Goal: Information Seeking & Learning: Check status

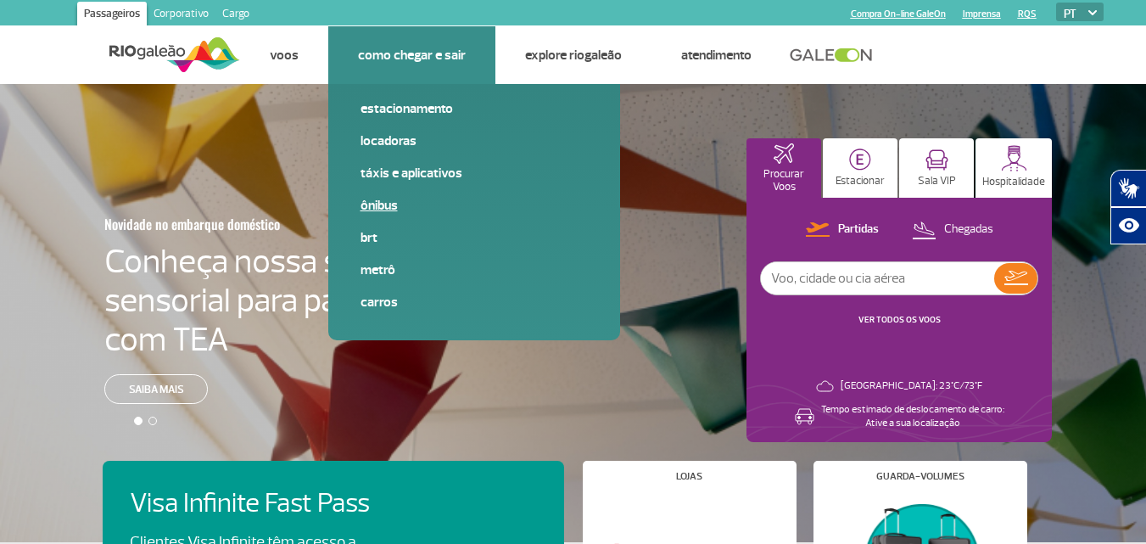
click at [375, 208] on link "Ônibus" at bounding box center [474, 205] width 227 height 19
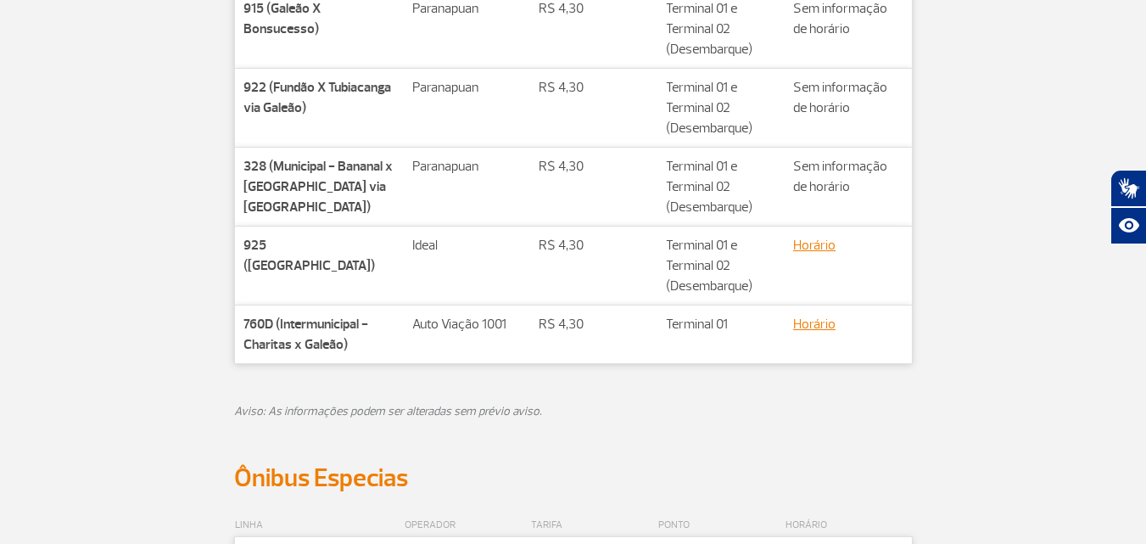
scroll to position [594, 0]
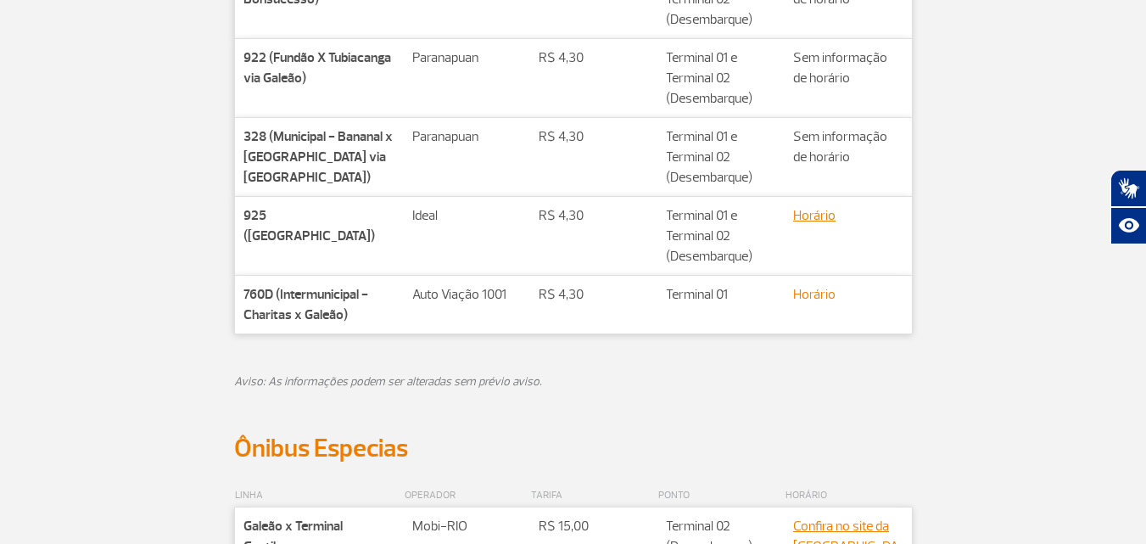
click at [812, 297] on link "Horário" at bounding box center [814, 294] width 42 height 17
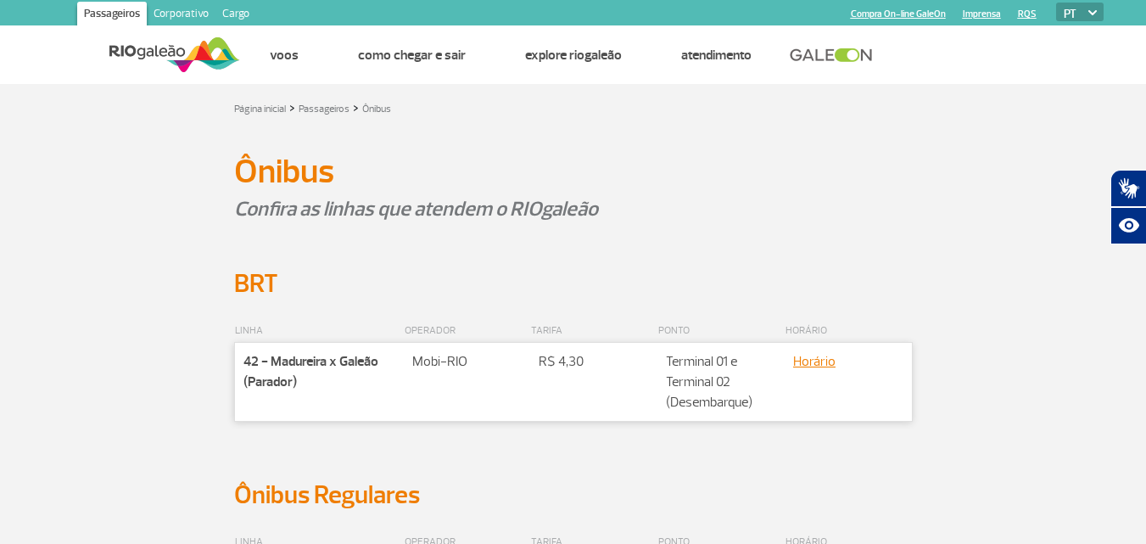
click at [162, 48] on img at bounding box center [174, 55] width 131 height 42
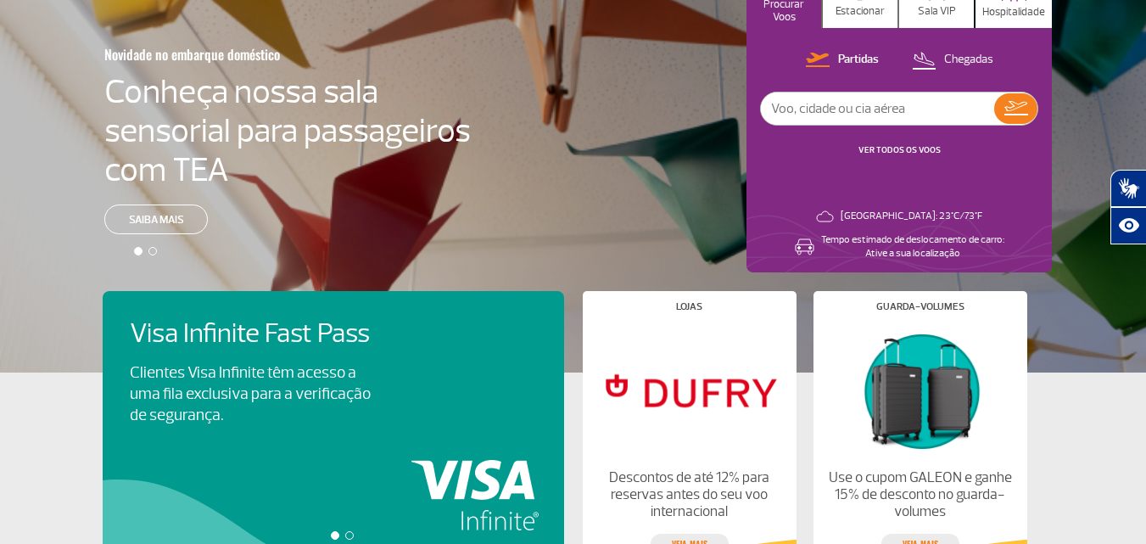
scroll to position [85, 0]
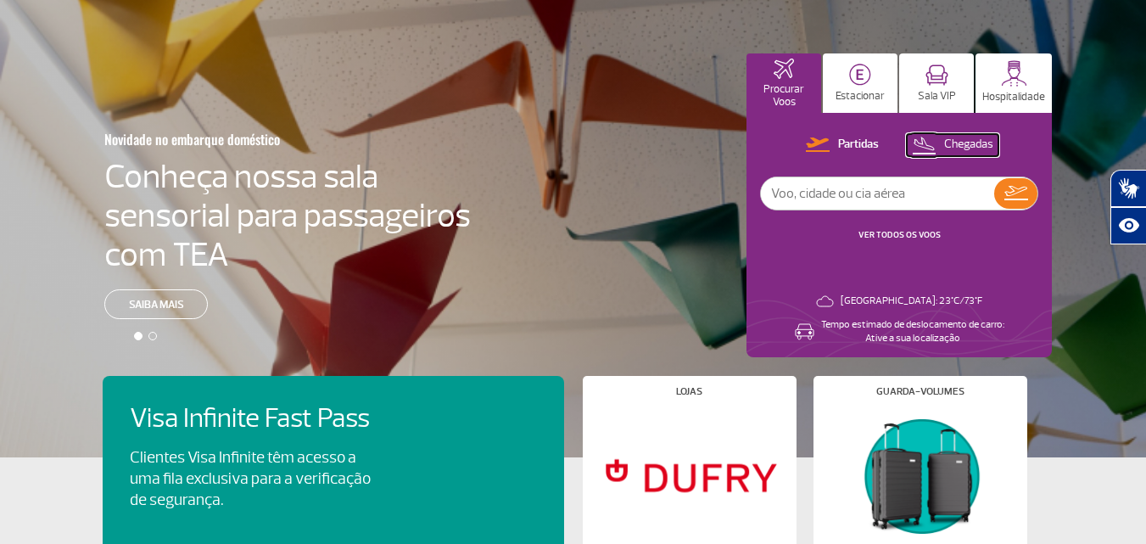
click at [933, 148] on img at bounding box center [924, 144] width 24 height 23
click at [854, 93] on p "Estacionar" at bounding box center [860, 96] width 49 height 13
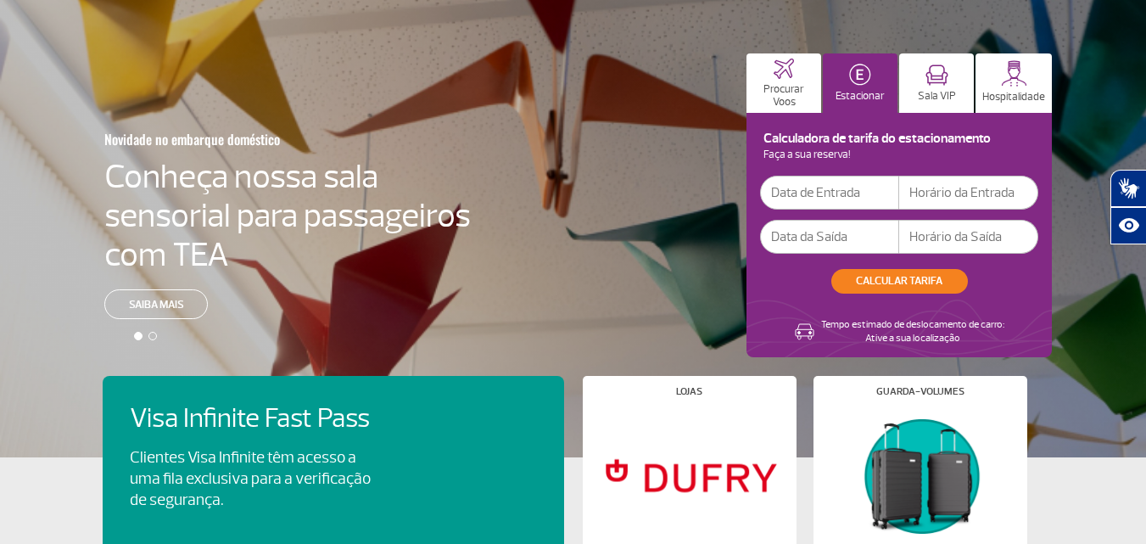
click at [779, 195] on input "text" at bounding box center [829, 193] width 139 height 34
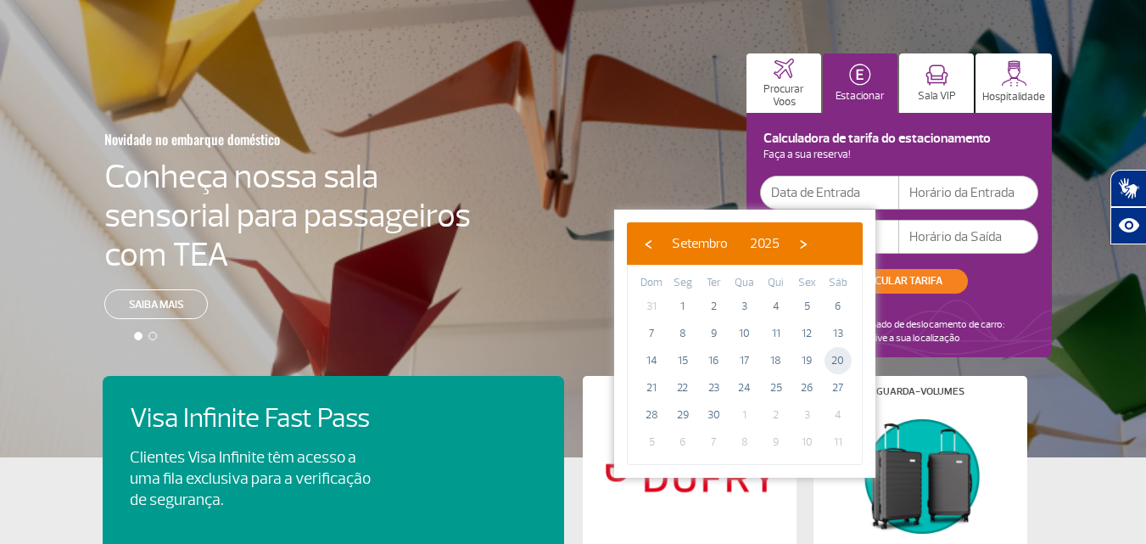
click at [836, 356] on span "20" at bounding box center [838, 360] width 27 height 27
type input "20/09/2025"
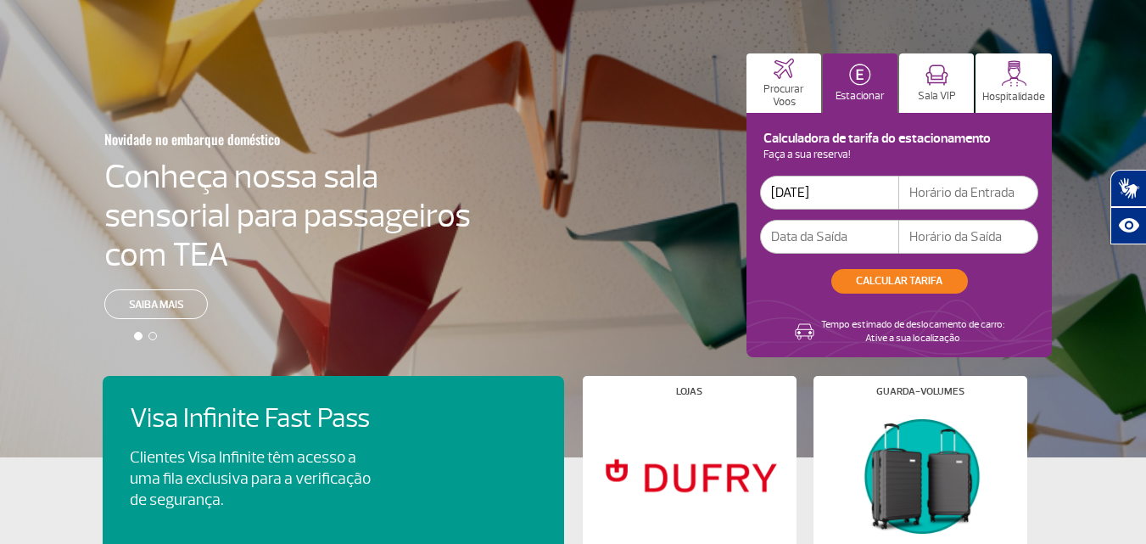
click at [919, 193] on input "text" at bounding box center [968, 193] width 139 height 34
type input "10:00"
click at [775, 237] on input "text" at bounding box center [829, 237] width 139 height 34
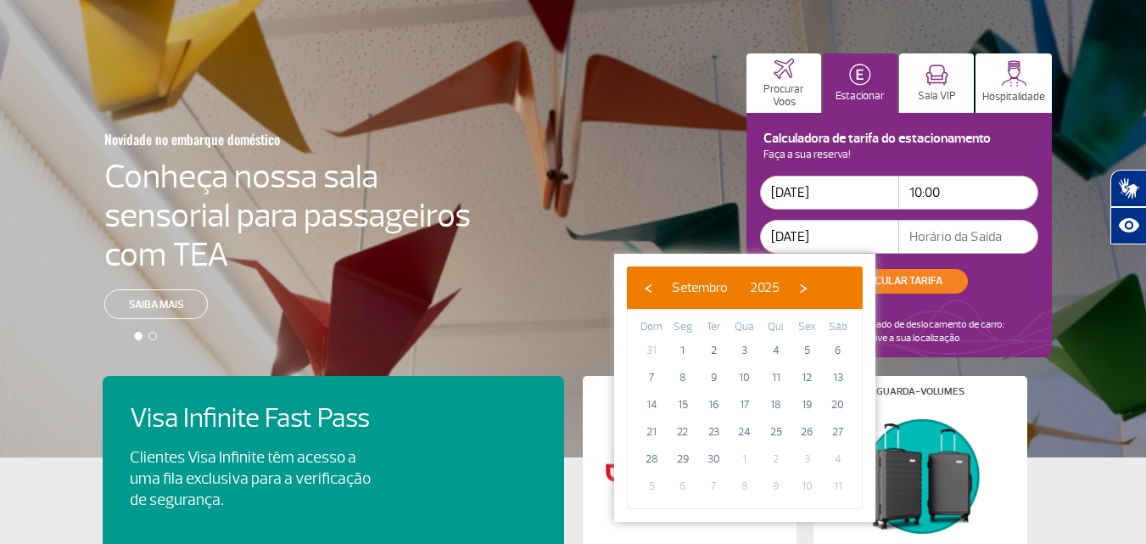
type input "20/09/2025"
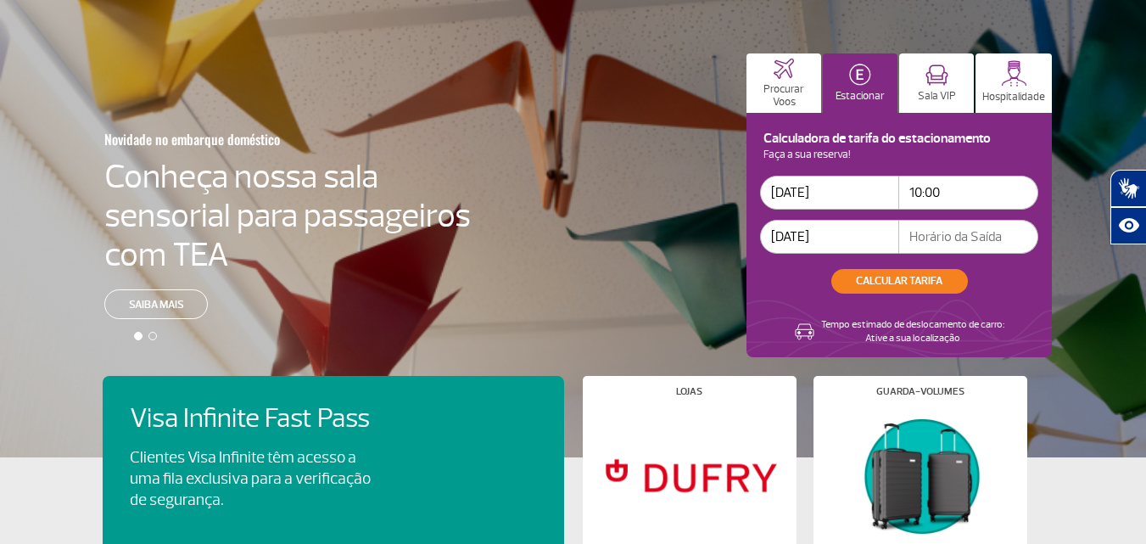
click at [913, 232] on input "text" at bounding box center [968, 237] width 139 height 34
type input "13:00"
click at [901, 279] on button "CALCULAR TARIFA" at bounding box center [900, 281] width 137 height 25
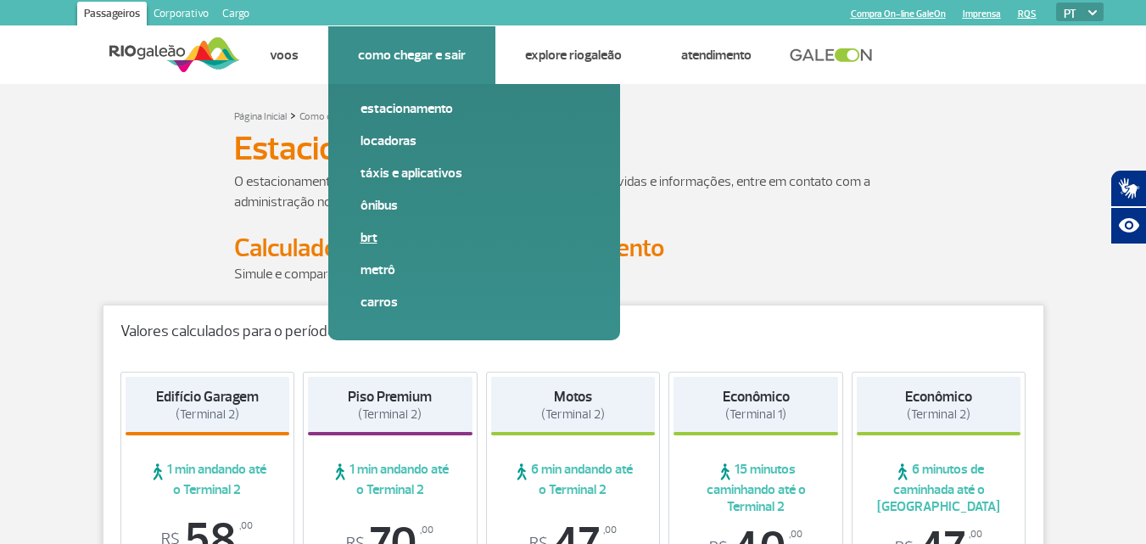
click at [370, 240] on link "BRT" at bounding box center [474, 237] width 227 height 19
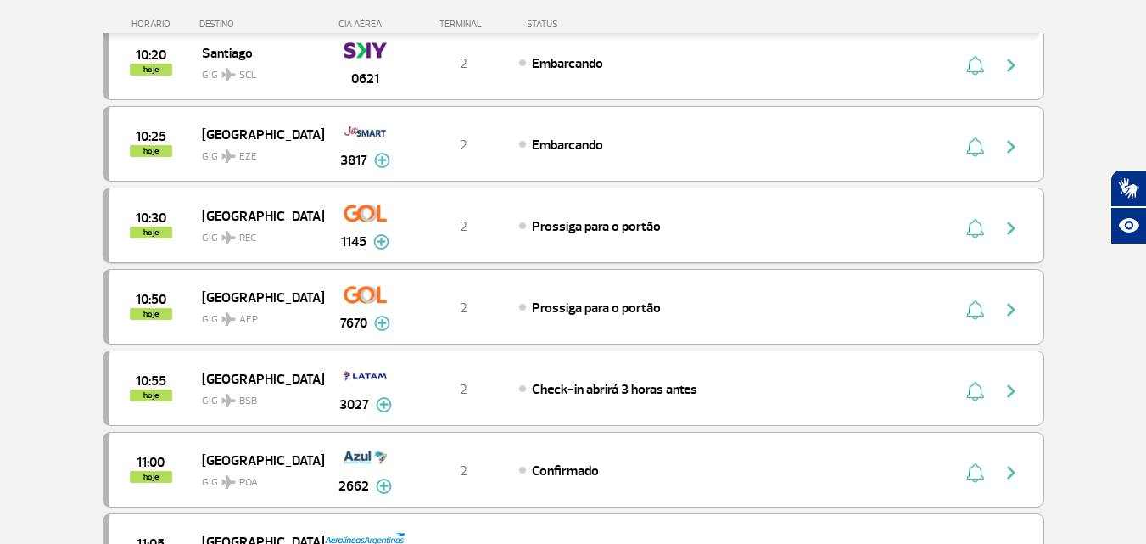
scroll to position [1103, 0]
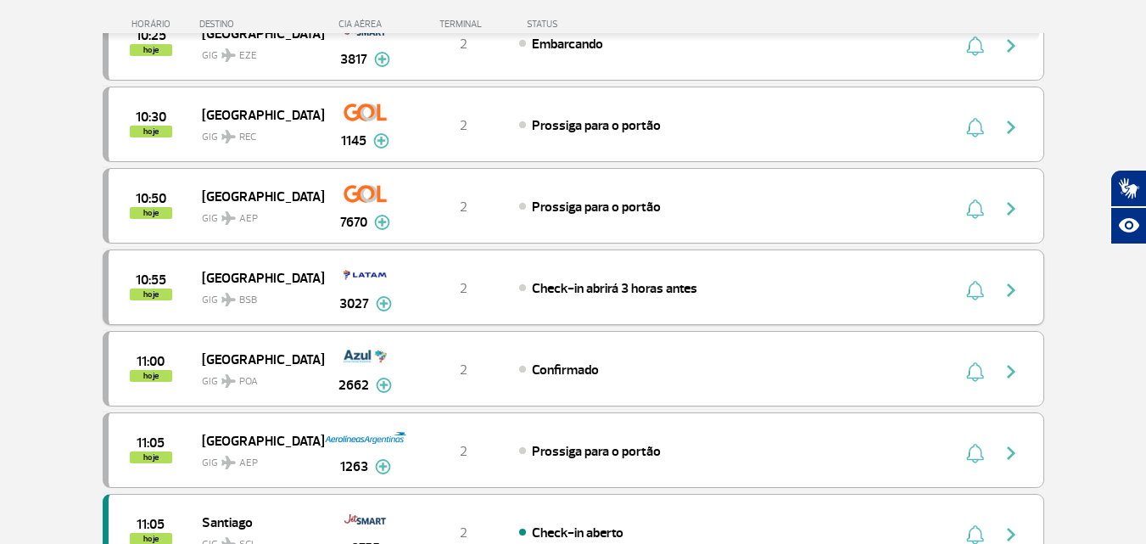
click at [1005, 284] on img "button" at bounding box center [1011, 290] width 20 height 20
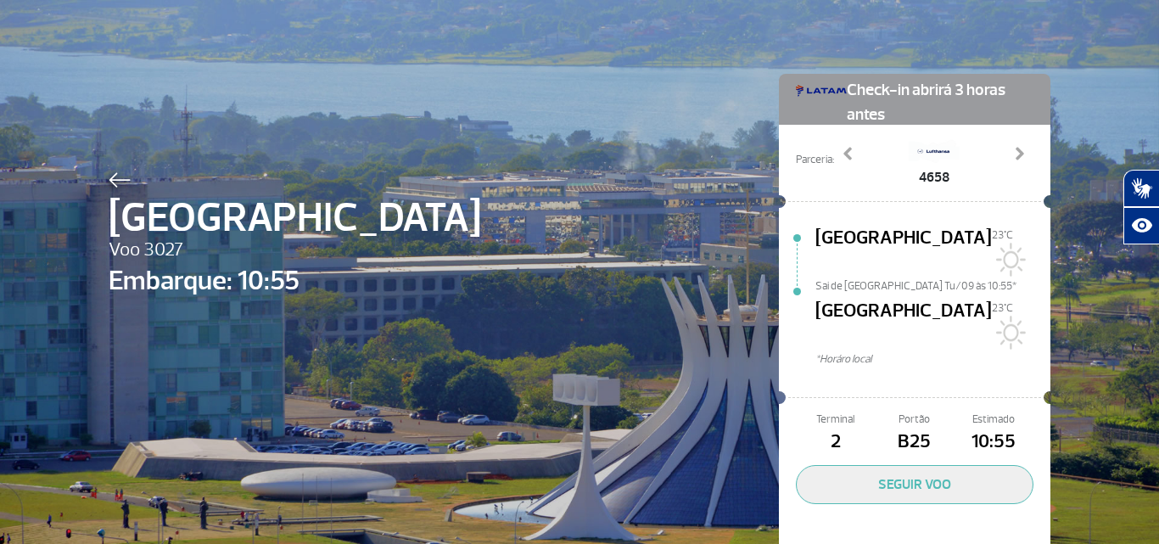
scroll to position [49, 0]
